Goal: Task Accomplishment & Management: Use online tool/utility

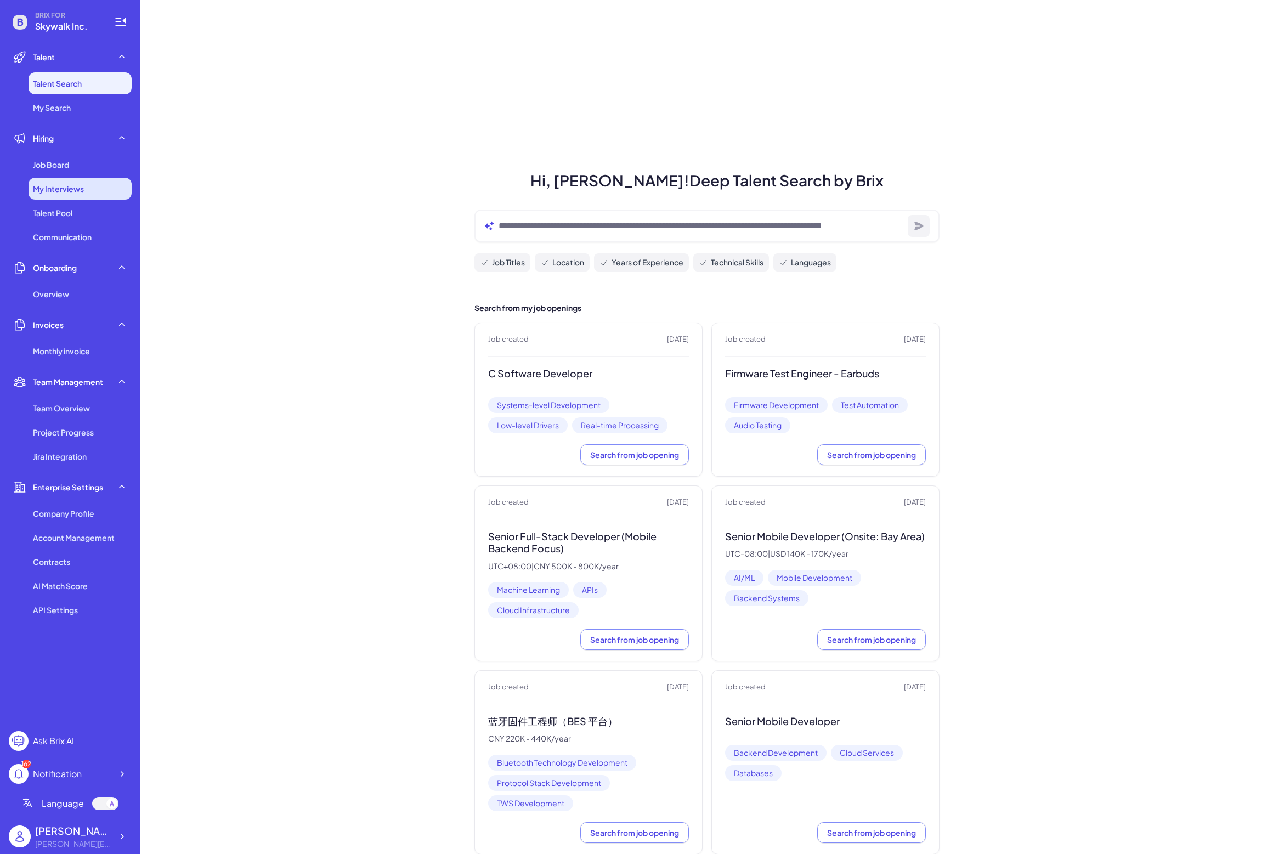
click at [66, 183] on span "My Interviews" at bounding box center [58, 188] width 51 height 11
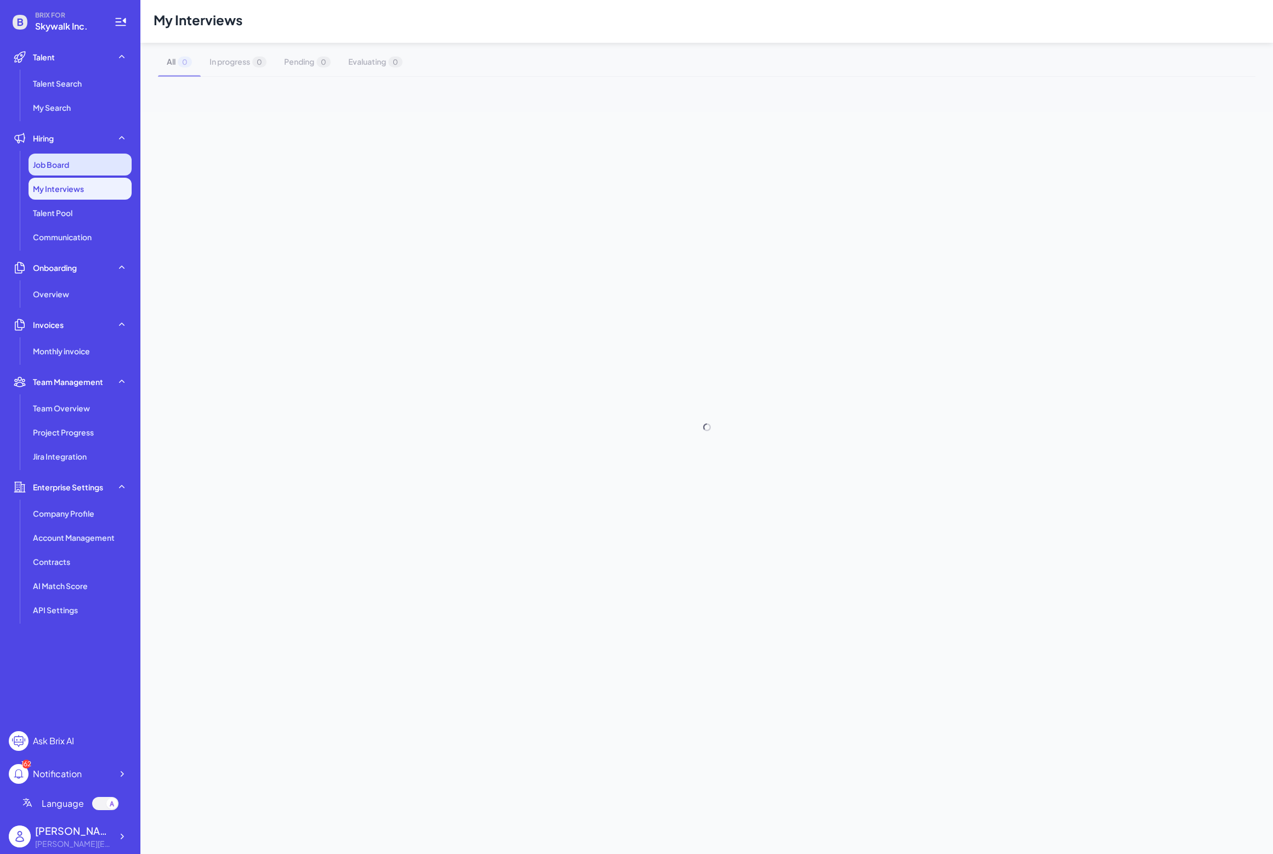
click at [82, 164] on div "Job Board" at bounding box center [80, 165] width 103 height 22
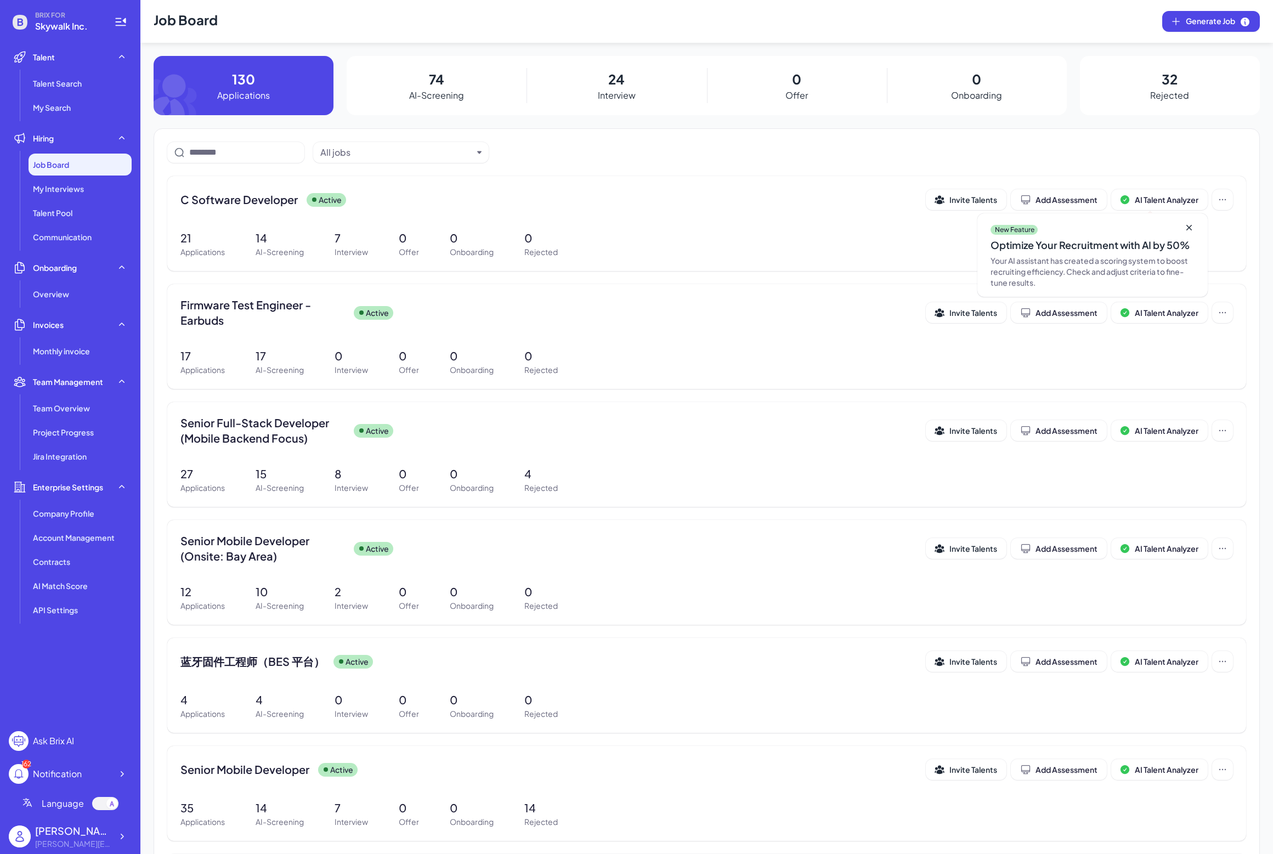
click at [414, 94] on p "AI-Screening" at bounding box center [436, 95] width 55 height 13
click at [188, 207] on div "C Software Developer Active Invite Talents Add Assessment AI Talent Analyzer Ne…" at bounding box center [707, 199] width 1053 height 21
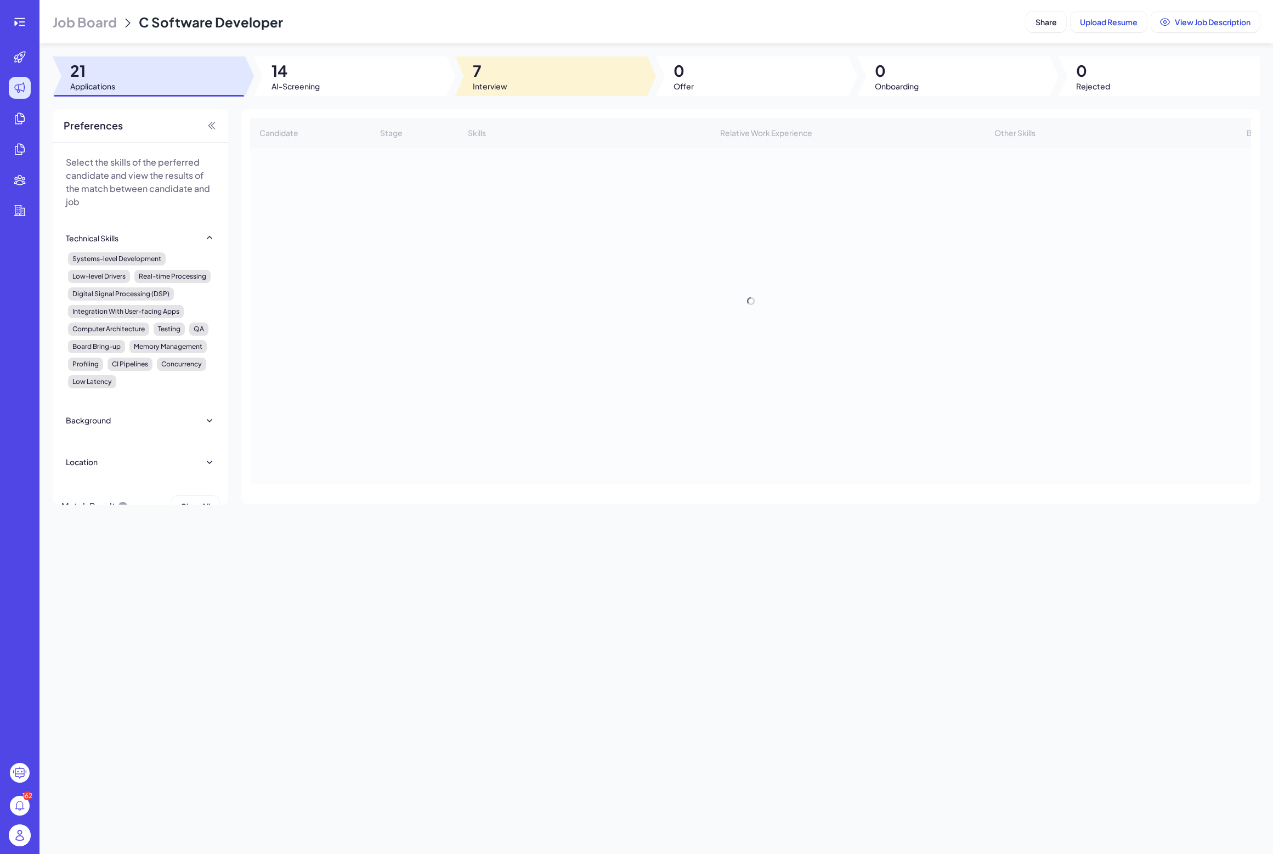
click at [557, 65] on div at bounding box center [551, 77] width 193 height 40
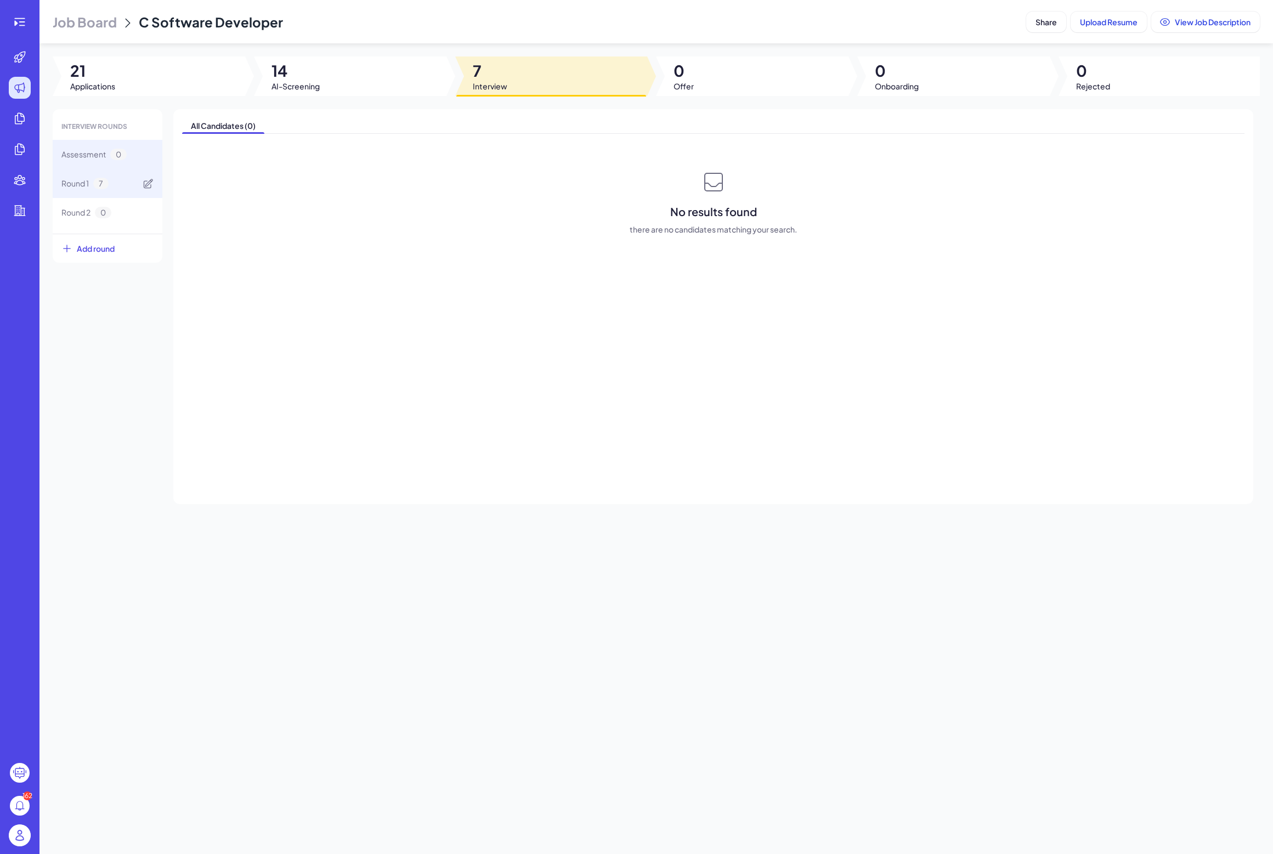
click at [131, 185] on div "Round 1 7" at bounding box center [108, 183] width 110 height 29
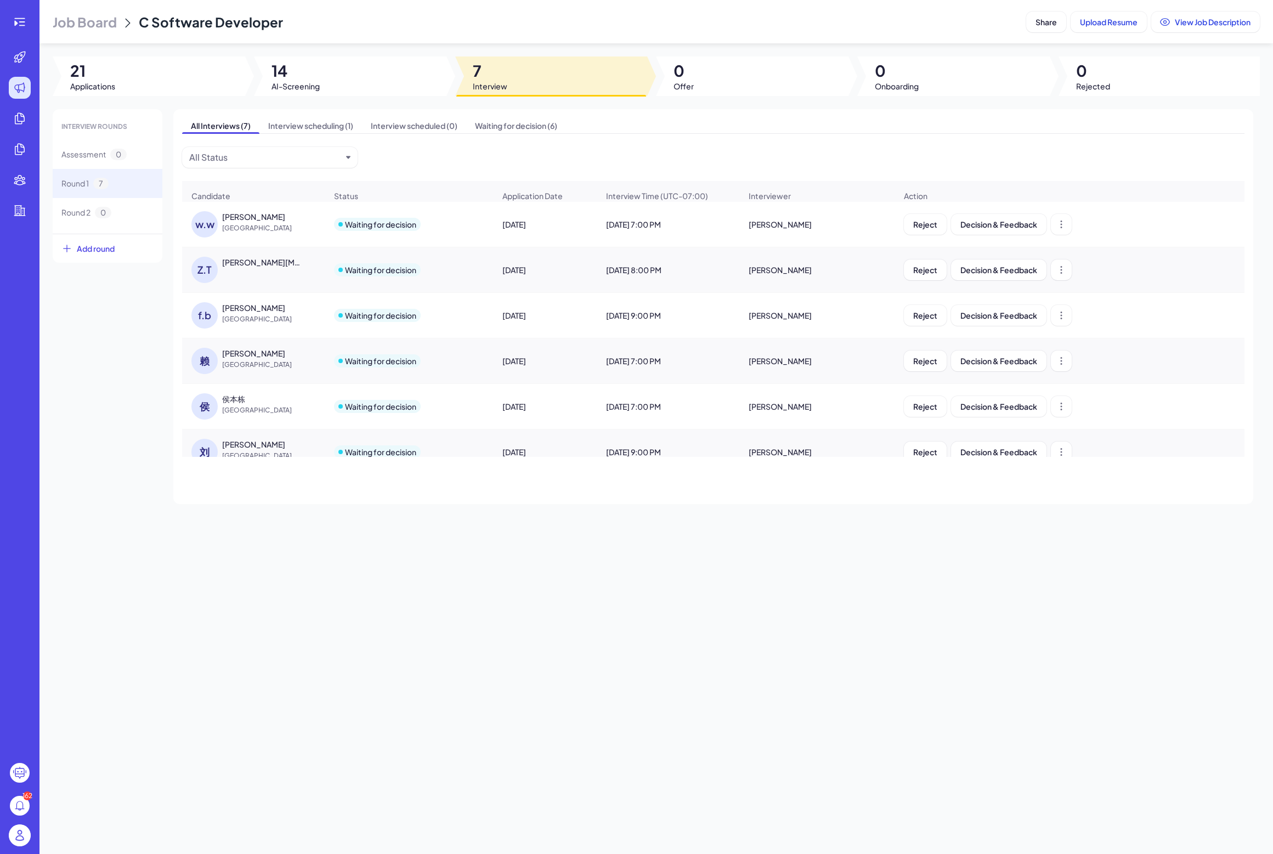
click at [267, 306] on div "[PERSON_NAME]" at bounding box center [263, 307] width 82 height 11
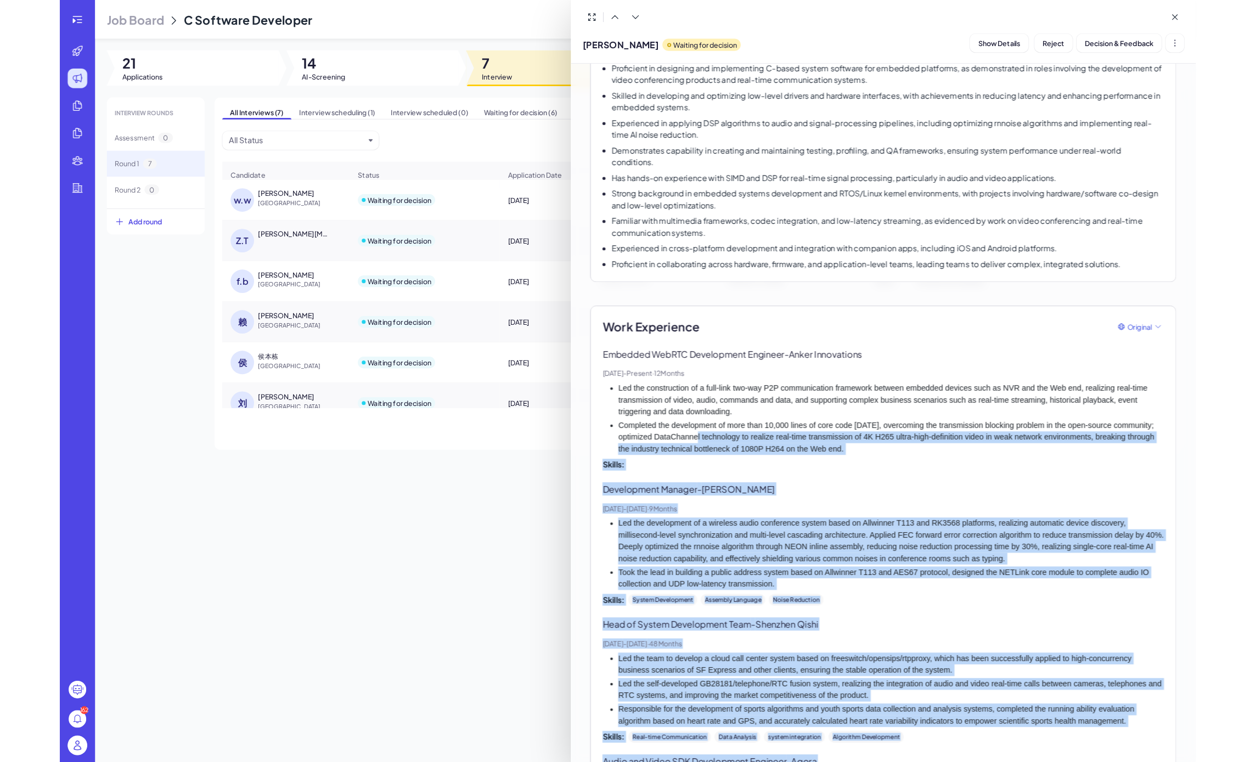
scroll to position [257, 0]
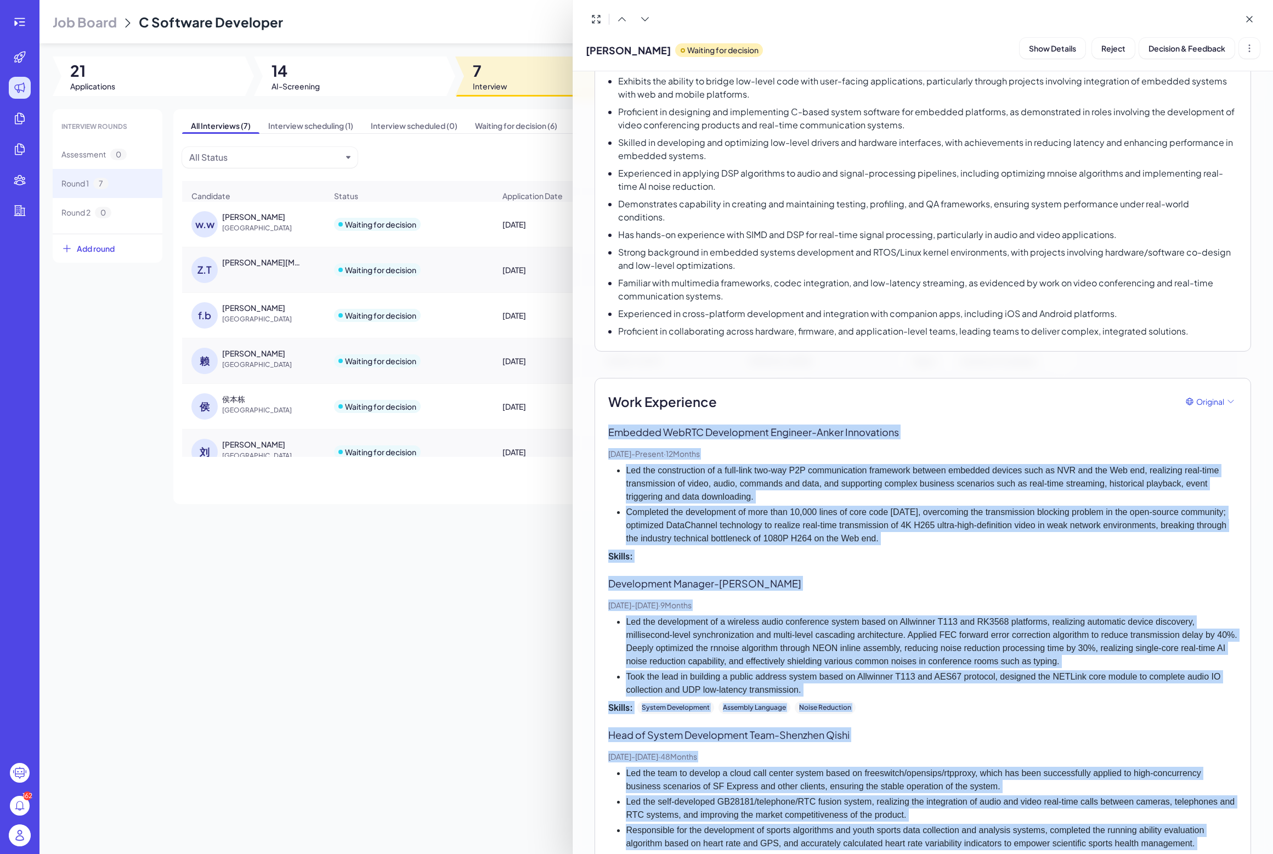
drag, startPoint x: 855, startPoint y: 703, endPoint x: 602, endPoint y: 420, distance: 380.0
click at [602, 420] on div "Work Experience Original Embedded WebRTC Development Engineer - Anker Innovatio…" at bounding box center [923, 861] width 657 height 967
copy div "Loremips DolORS Ametconsect Adipisci - Elits Doeiusmodte Inc, 8270 - Utlabor · …"
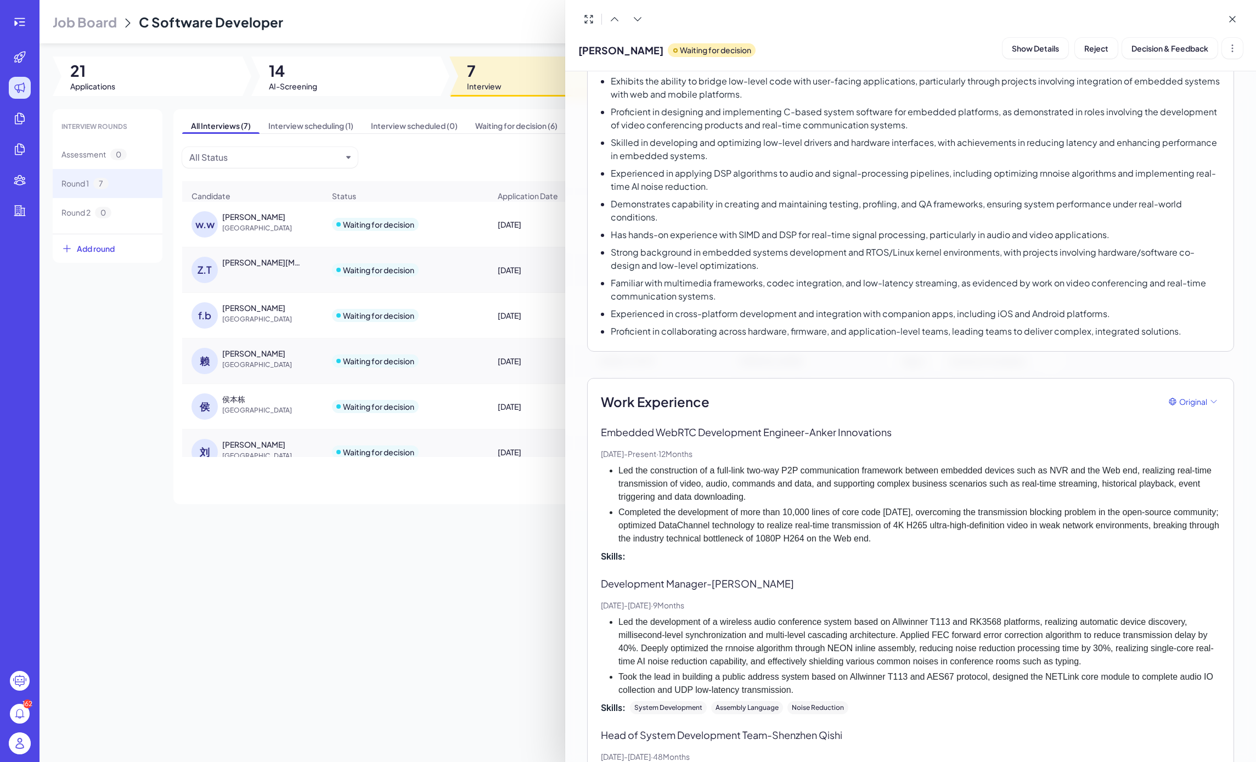
click at [327, 0] on div at bounding box center [628, 381] width 1256 height 762
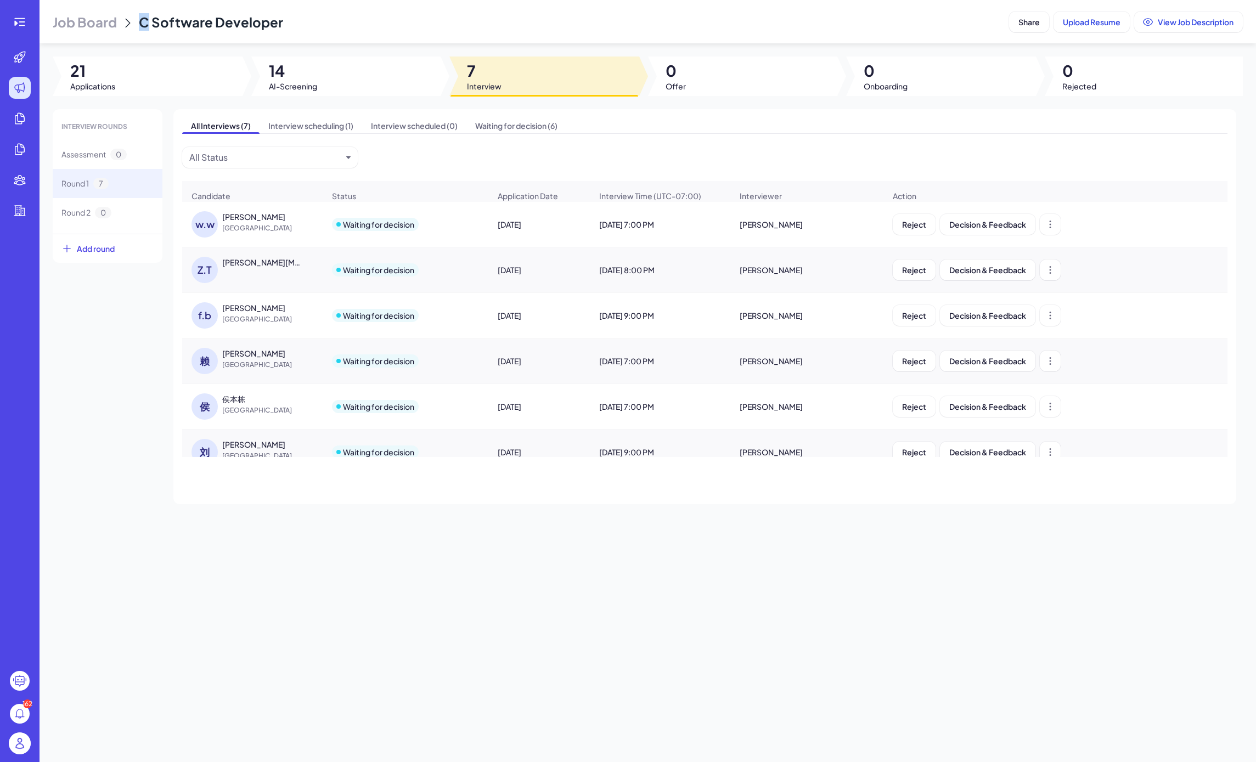
click at [327, 0] on header "Job Board C Software Developer Share Upload Resume View Job Description" at bounding box center [648, 21] width 1216 height 43
click at [109, 359] on div "INTERVIEW ROUNDS Assessment 0 Round 1 7 Round 2 0 Add round All Interviews (7) …" at bounding box center [648, 306] width 1190 height 395
